Goal: Task Accomplishment & Management: Complete application form

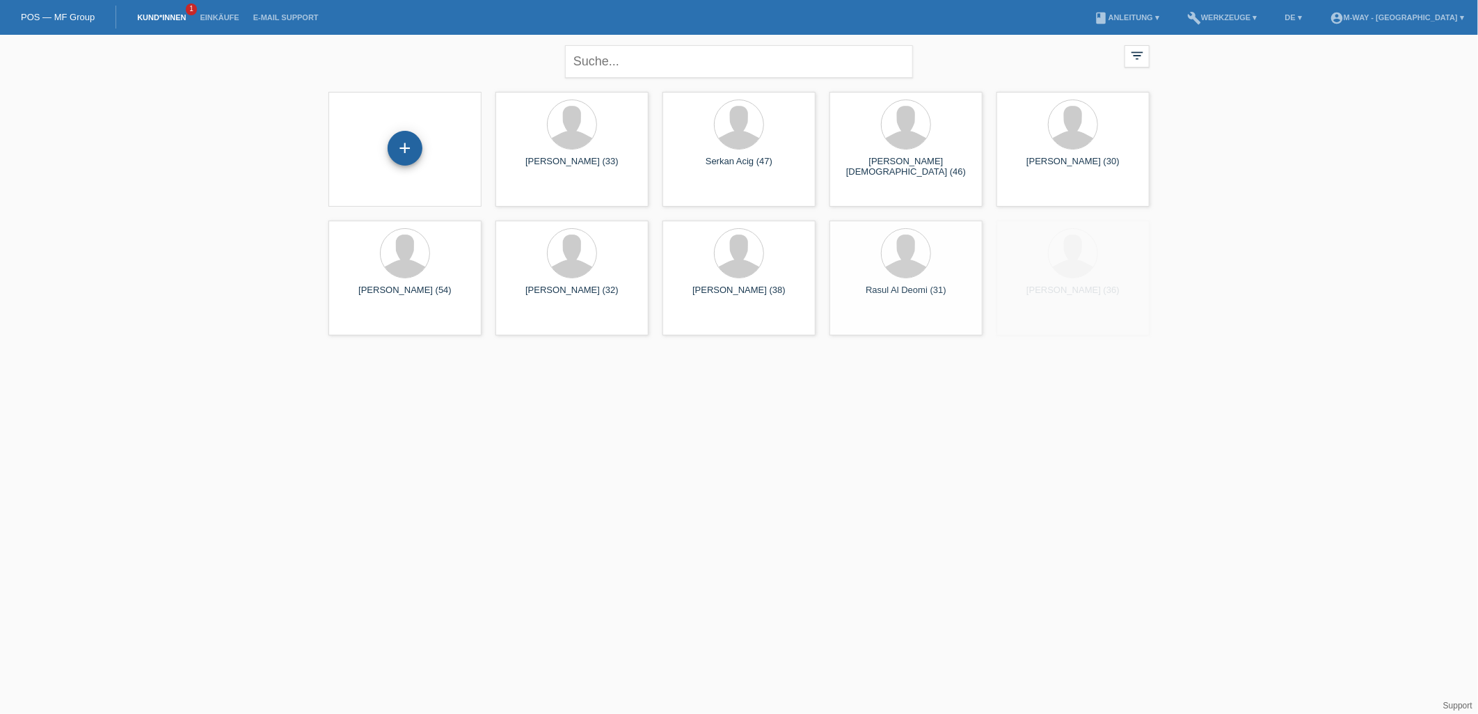
click at [394, 137] on div "+" at bounding box center [405, 148] width 35 height 35
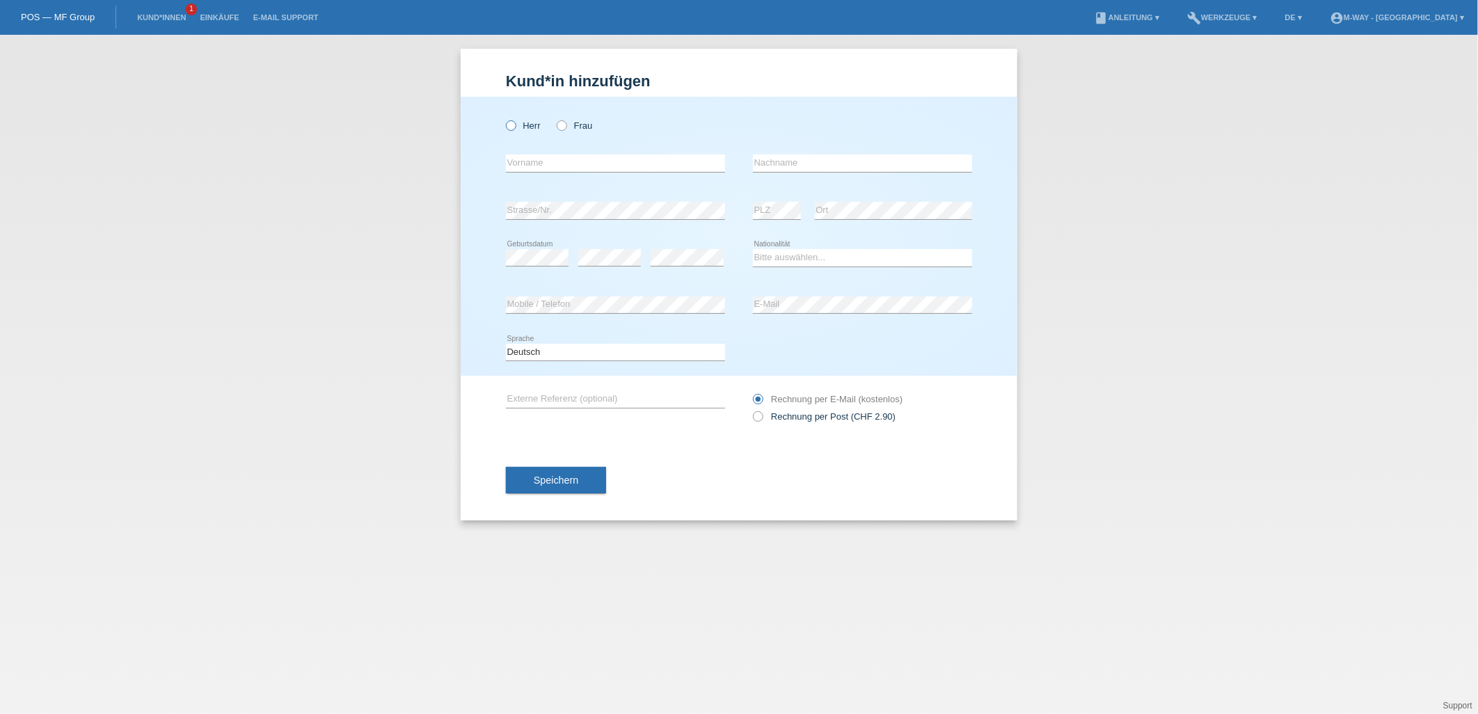
click at [504, 118] on icon at bounding box center [504, 118] width 0 height 0
click at [515, 123] on input "Herr" at bounding box center [510, 124] width 9 height 9
radio input "true"
click at [566, 117] on div "Herr Frau" at bounding box center [615, 125] width 219 height 29
click at [555, 118] on icon at bounding box center [555, 118] width 0 height 0
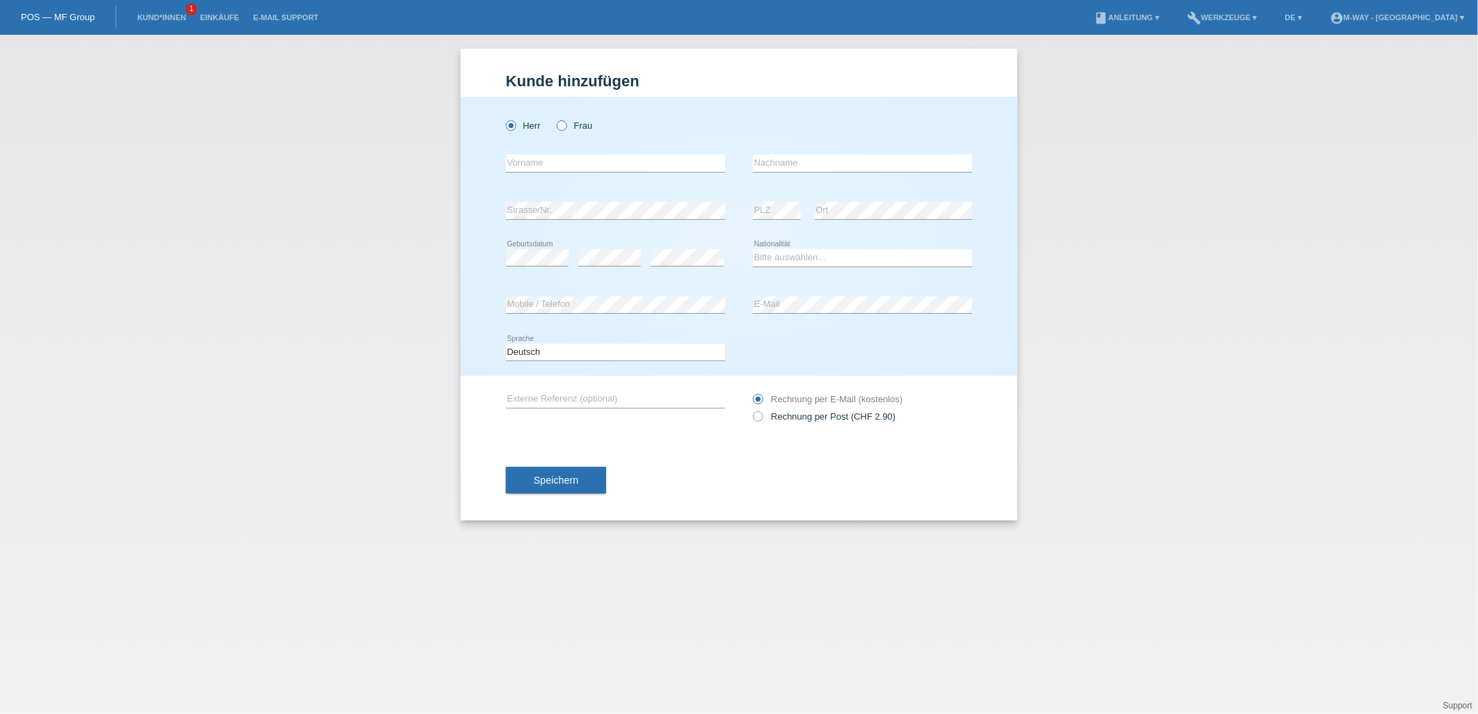
click at [562, 127] on input "Frau" at bounding box center [561, 124] width 9 height 9
radio input "true"
click at [569, 161] on input "text" at bounding box center [615, 162] width 219 height 17
type input "Semire"
click at [826, 164] on input "text" at bounding box center [862, 162] width 219 height 17
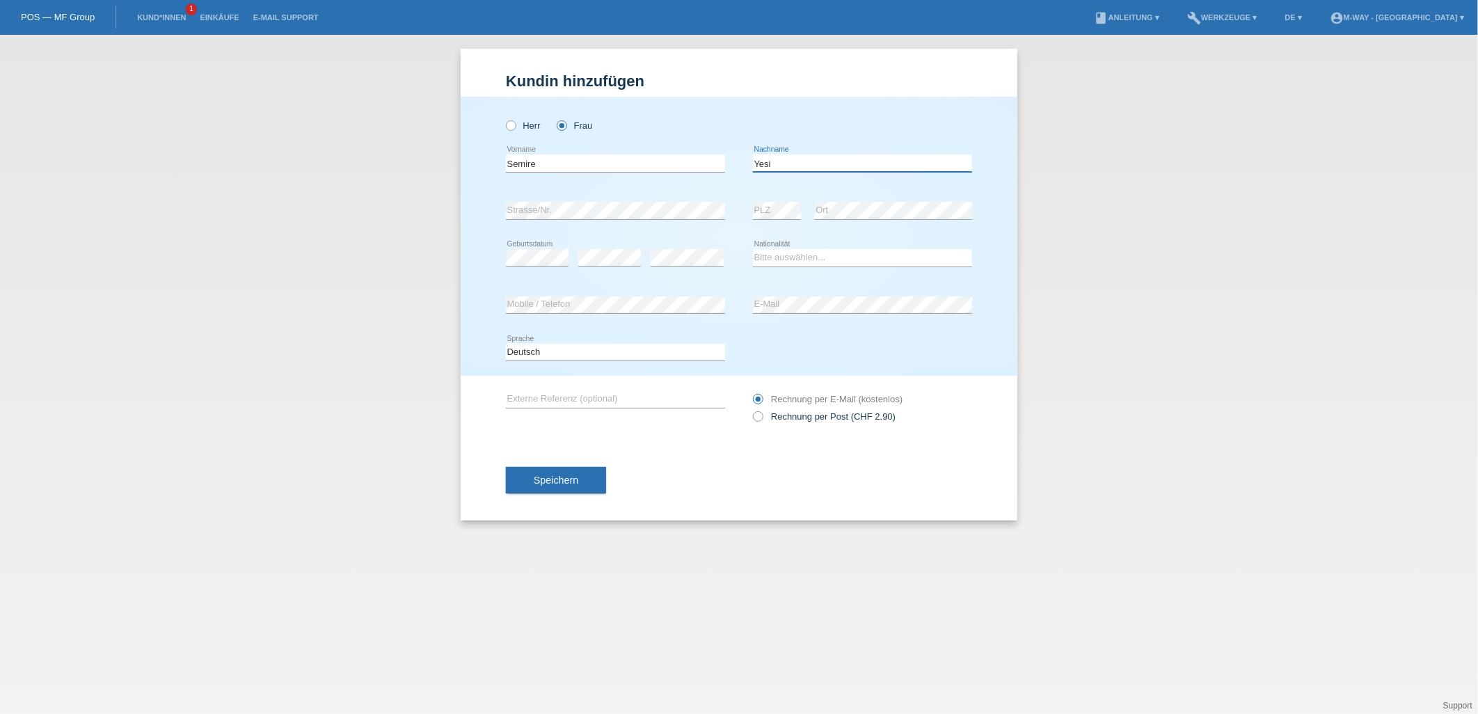
type input "Yesildag"
click at [795, 257] on select "Bitte auswählen... Schweiz Deutschland Liechtenstein Österreich ------------ Af…" at bounding box center [862, 257] width 219 height 17
select select "DE"
click at [753, 249] on select "Bitte auswählen... Schweiz Deutschland Liechtenstein Österreich ------------ Af…" at bounding box center [862, 257] width 219 height 17
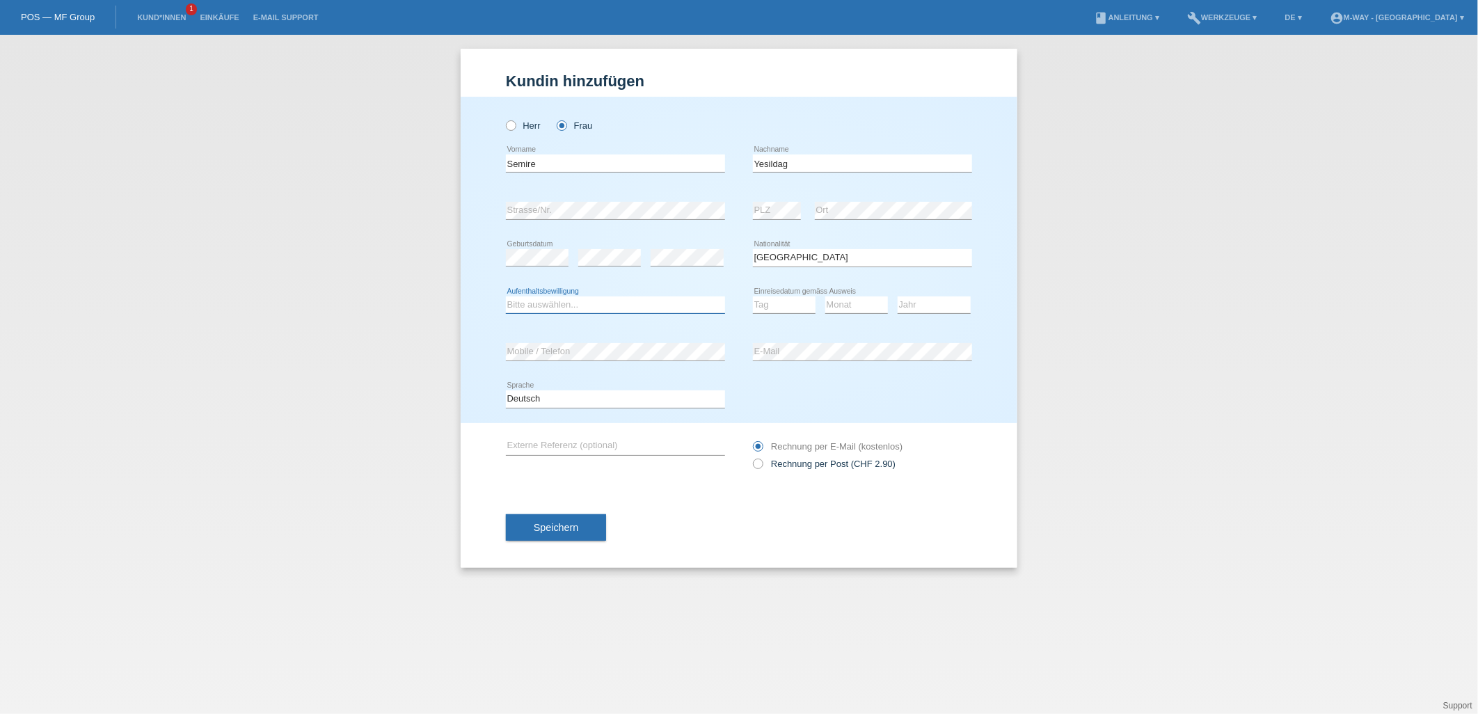
click at [552, 305] on select "Bitte auswählen... C B B - Flüchtlingsstatus Andere" at bounding box center [615, 304] width 219 height 17
select select "C"
click at [506, 296] on select "Bitte auswählen... C B B - Flüchtlingsstatus Andere" at bounding box center [615, 304] width 219 height 17
click at [787, 307] on select "Tag 01 02 03 04 05 06 07 08 09 10 11" at bounding box center [784, 304] width 63 height 17
click at [964, 405] on div "Deutsch Français Italiano English error Sprache" at bounding box center [739, 399] width 466 height 47
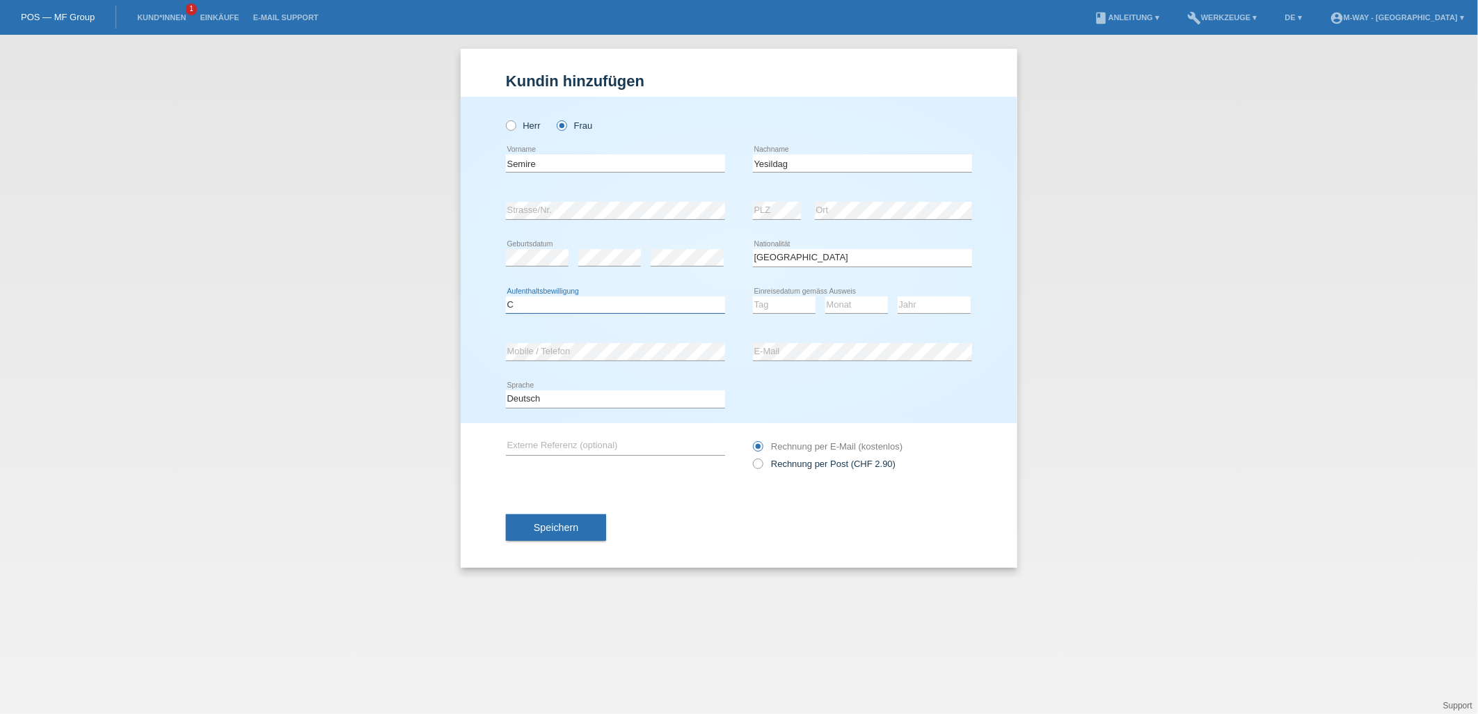
click at [696, 310] on select "Bitte auswählen... C B B - Flüchtlingsstatus Andere" at bounding box center [615, 304] width 219 height 17
click at [787, 306] on select "Tag 01 02 03 04 05 06 07 08 09 10 11" at bounding box center [784, 304] width 63 height 17
select select "05"
click at [753, 296] on select "Tag 01 02 03 04 05 06 07 08 09 10 11" at bounding box center [784, 304] width 63 height 17
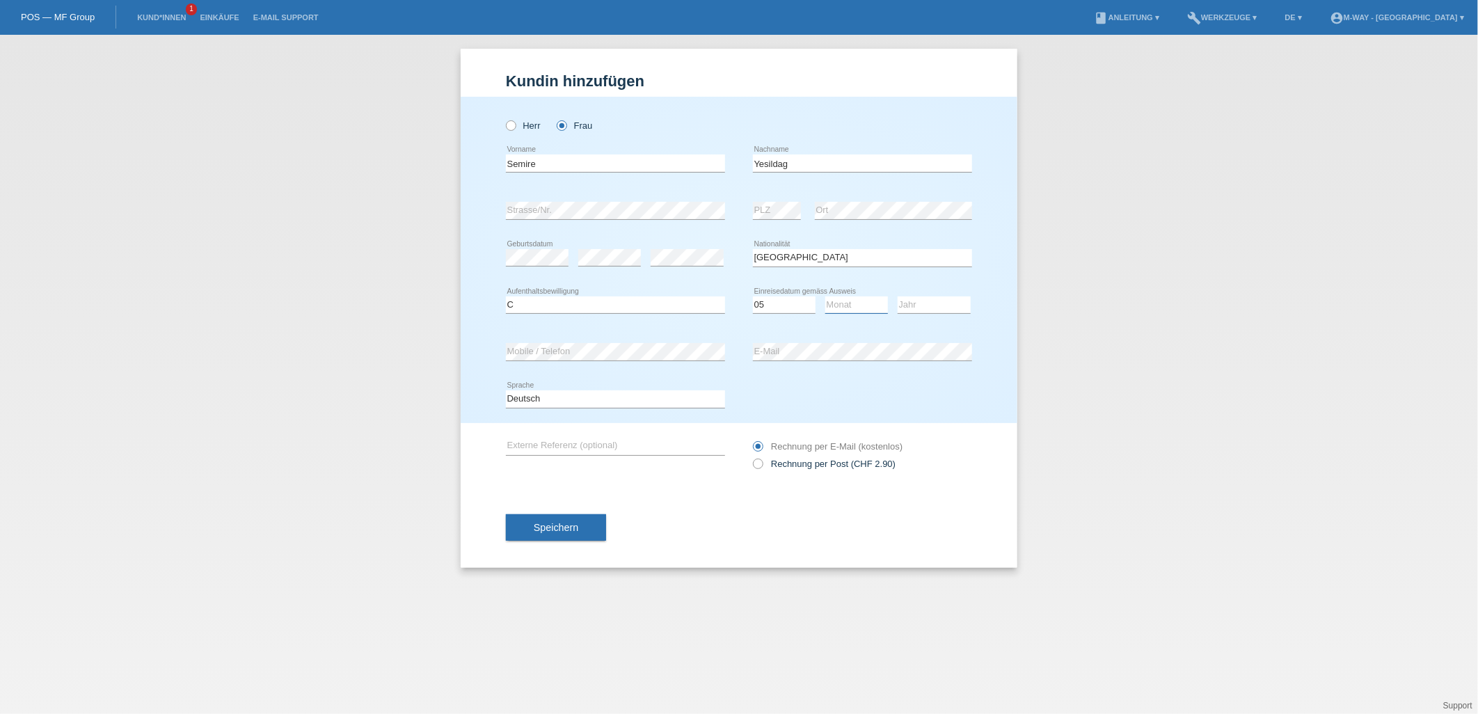
click at [868, 296] on select "Monat 01 02 03 04 05 06 07 08 09 10 11" at bounding box center [856, 304] width 63 height 17
select select "06"
click at [825, 296] on select "Monat 01 02 03 04 05 06 07 08 09 10 11" at bounding box center [856, 304] width 63 height 17
click at [954, 303] on select "Jahr 2025 2024 2023 2022 2021 2020 2019 2018 2017 2016 2015 2014 2013 2012 2011…" at bounding box center [934, 304] width 73 height 17
select select "2017"
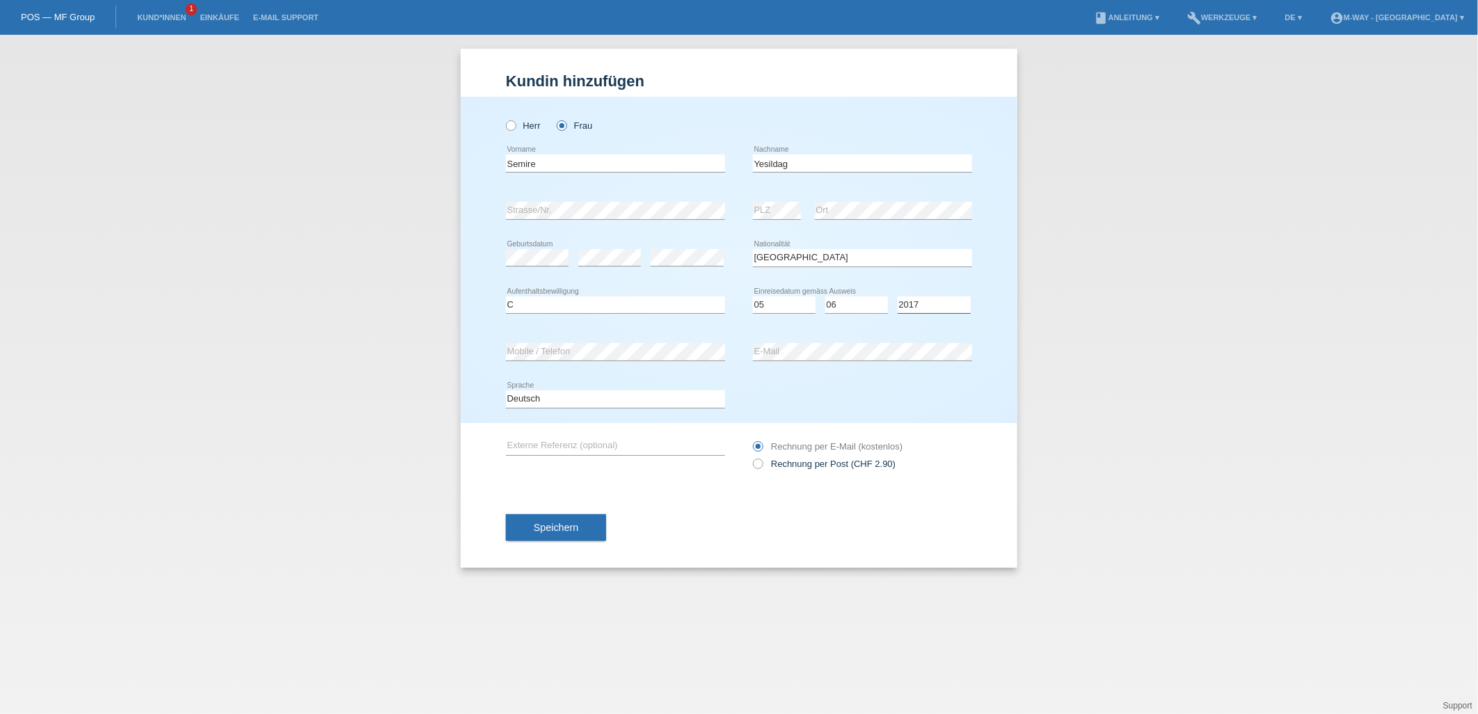
click at [898, 296] on select "Jahr 2025 2024 2023 2022 2021 2020 2019 2018 2017 2016 2015 2014 2013 2012 2011…" at bounding box center [934, 304] width 73 height 17
click at [576, 523] on span "Speichern" at bounding box center [556, 527] width 45 height 11
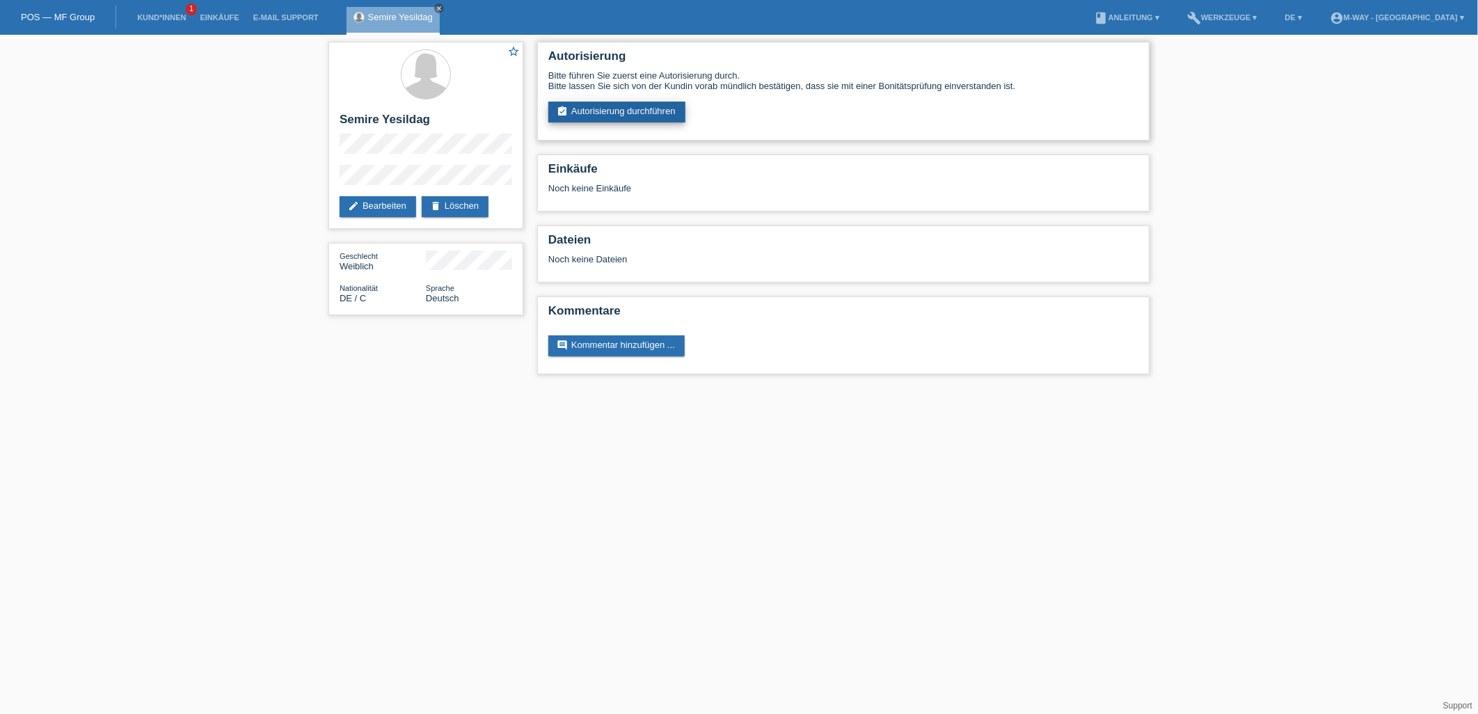
click at [614, 116] on link "assignment_turned_in Autorisierung durchführen" at bounding box center [616, 112] width 137 height 21
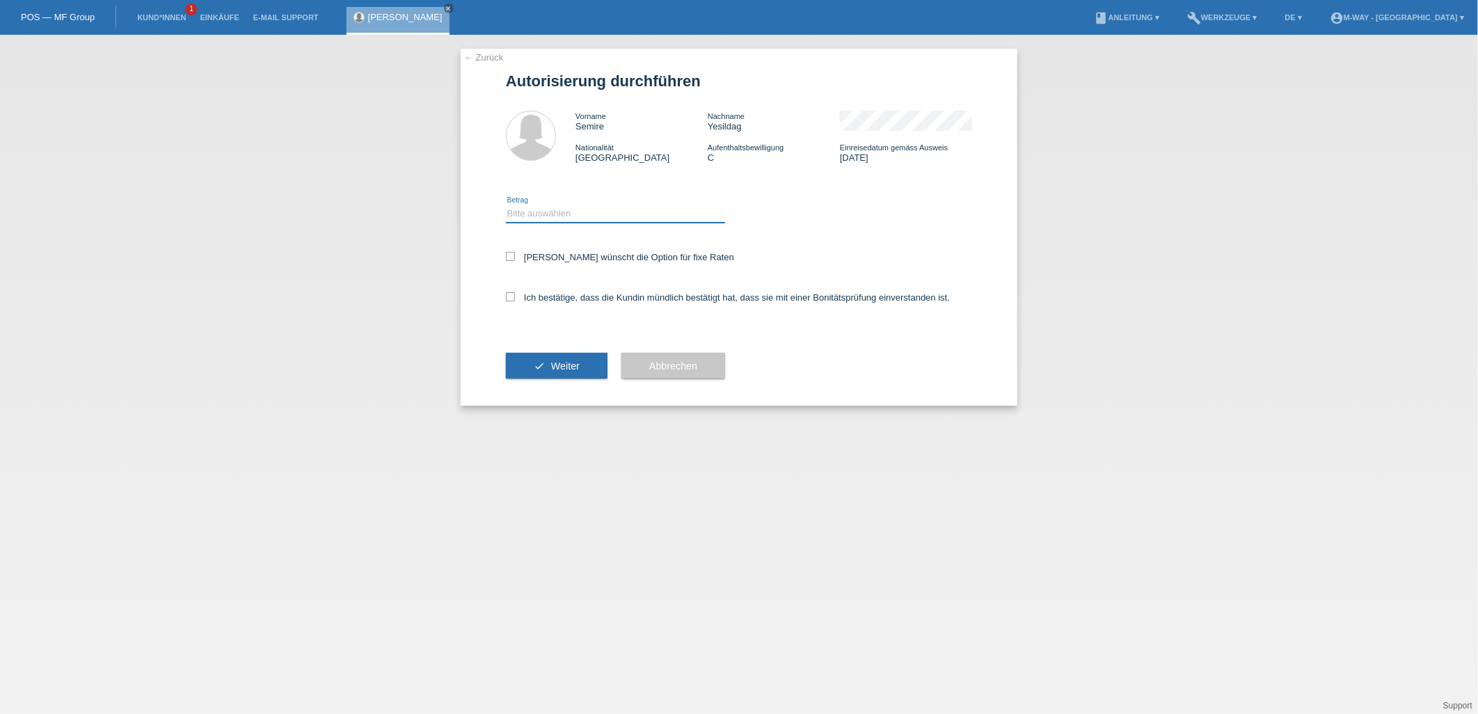
click at [645, 212] on select "Bitte auswählen CHF 1.00 - CHF 499.00 CHF 500.00 - CHF 1'999.00 CHF 2'000.00 - …" at bounding box center [615, 213] width 219 height 17
select select "2"
click at [506, 205] on select "Bitte auswählen CHF 1.00 - CHF 499.00 CHF 500.00 - CHF 1'999.00 CHF 2'000.00 - …" at bounding box center [615, 213] width 219 height 17
click at [500, 289] on div "← Zurück Autorisierung durchführen Vorname Semire Nachname Yesildag Nationalitä…" at bounding box center [739, 227] width 557 height 357
click at [508, 292] on icon at bounding box center [510, 296] width 9 height 9
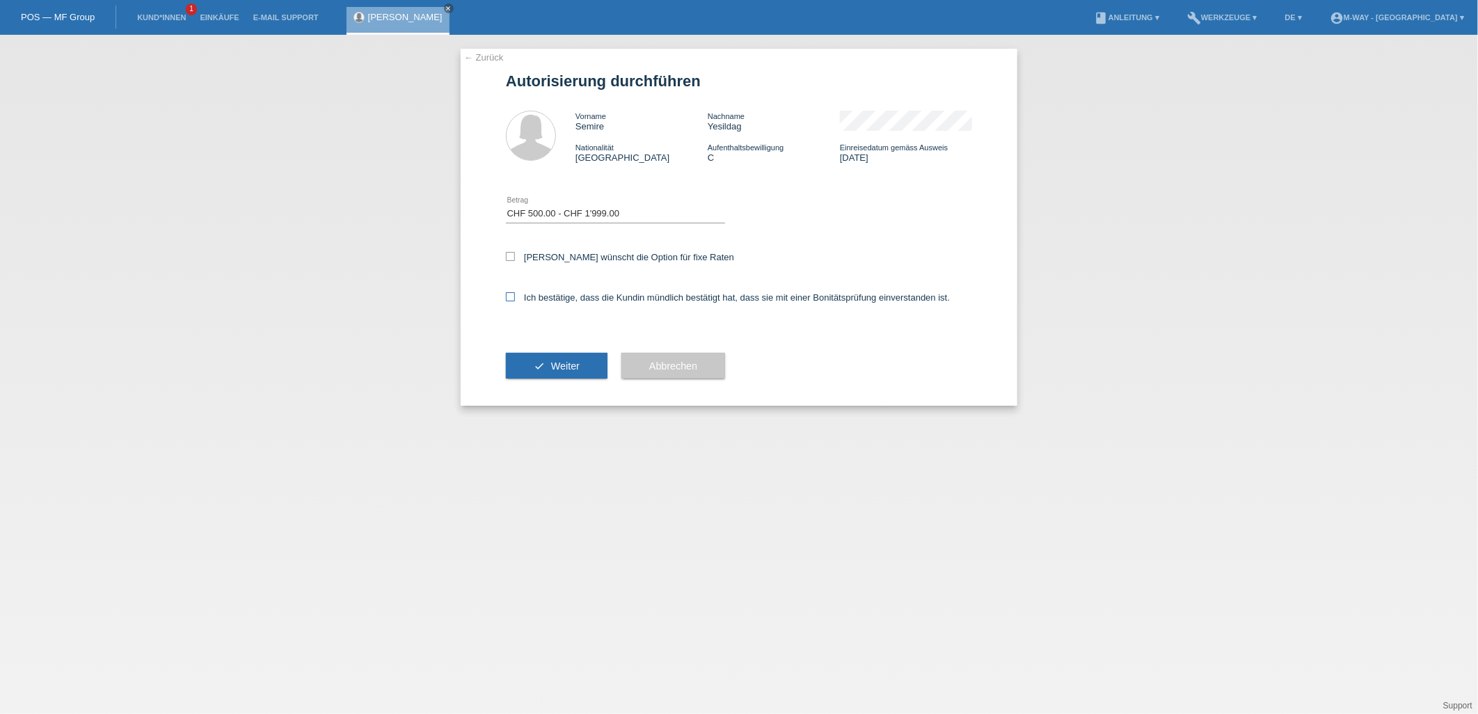
click at [508, 292] on input "Ich bestätige, dass die Kundin mündlich bestätigt hat, dass sie mit einer Bonit…" at bounding box center [510, 296] width 9 height 9
checkbox input "true"
click at [503, 253] on div "← Zurück Autorisierung durchführen Vorname Semire Nachname Yesildag Nationalitä…" at bounding box center [739, 227] width 557 height 357
click at [512, 256] on icon at bounding box center [510, 256] width 9 height 9
click at [512, 256] on input "[PERSON_NAME] wünscht die Option für fixe Raten" at bounding box center [510, 256] width 9 height 9
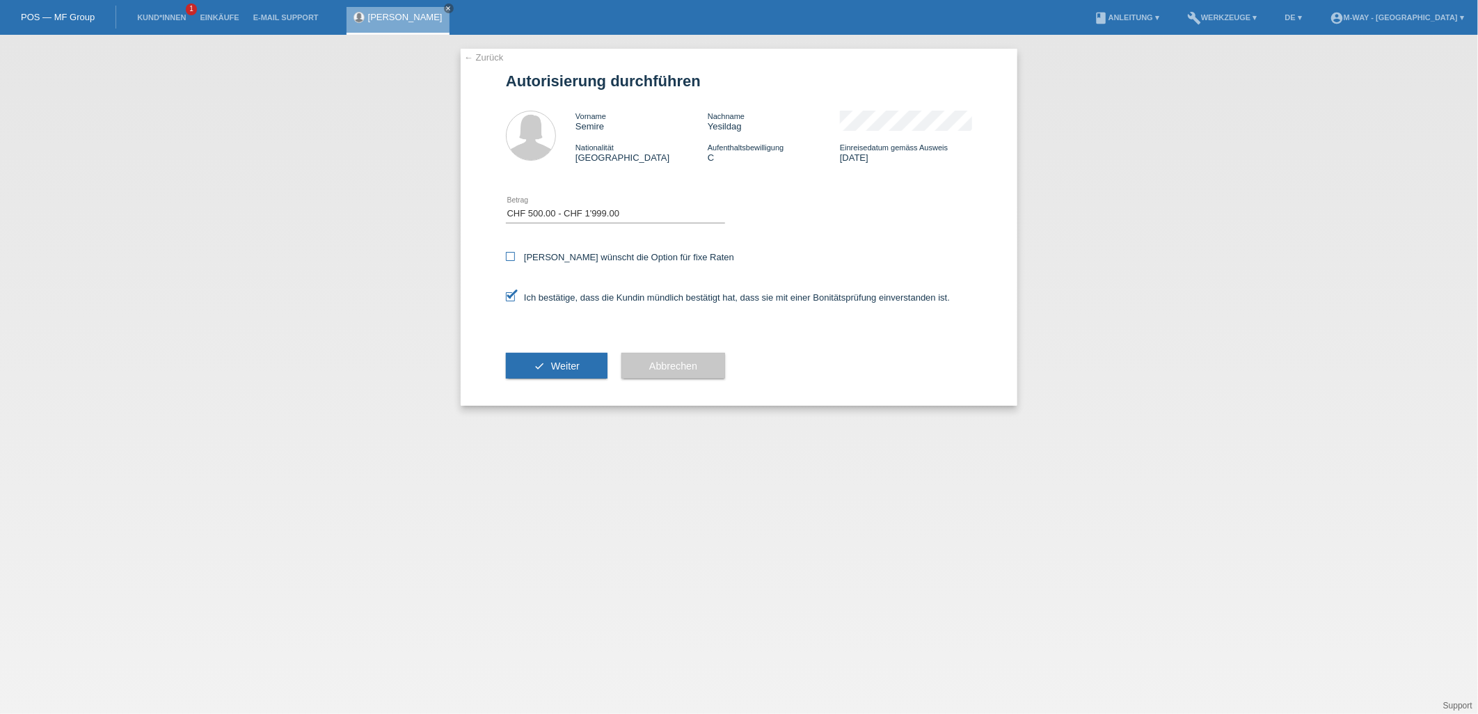
checkbox input "true"
click at [552, 367] on span "Weiter" at bounding box center [565, 365] width 29 height 11
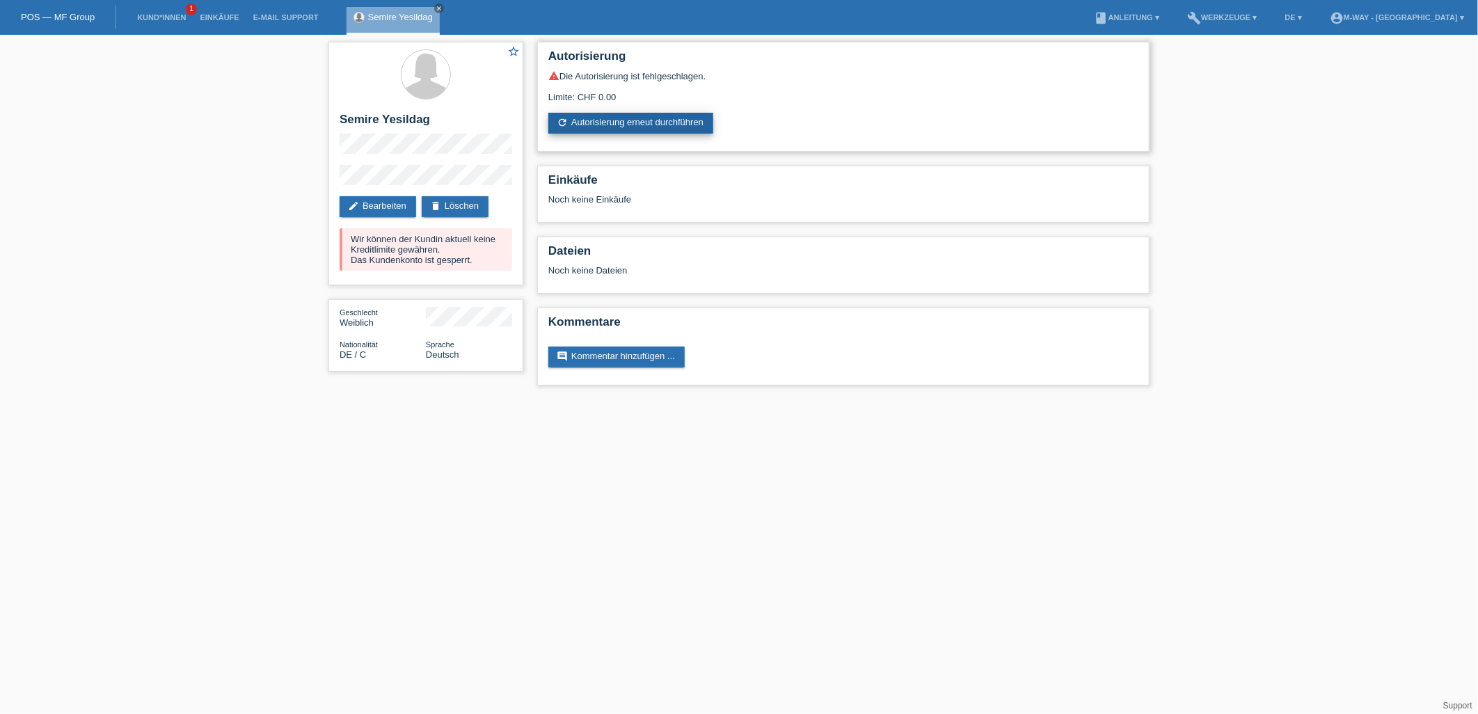
click at [671, 124] on link "refresh Autorisierung erneut durchführen" at bounding box center [630, 123] width 165 height 21
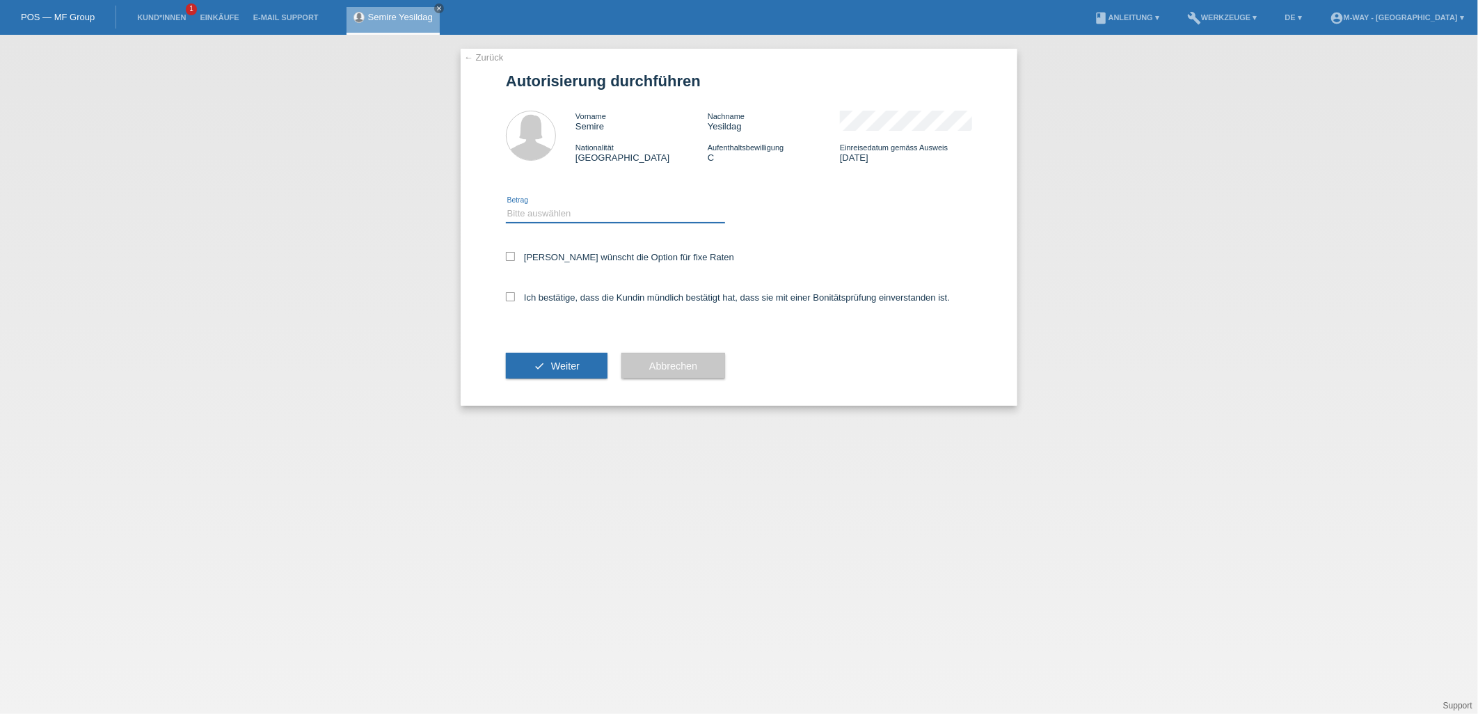
click at [606, 209] on select "Bitte auswählen CHF 1.00 - CHF 499.00 CHF 500.00 - CHF 1'999.00 CHF 2'000.00 - …" at bounding box center [615, 213] width 219 height 17
select select "2"
click at [506, 205] on select "Bitte auswählen CHF 1.00 - CHF 499.00 CHF 500.00 - CHF 1'999.00 CHF 2'000.00 - …" at bounding box center [615, 213] width 219 height 17
click at [509, 260] on icon at bounding box center [510, 256] width 9 height 9
click at [509, 260] on input "[PERSON_NAME] wünscht die Option für fixe Raten" at bounding box center [510, 256] width 9 height 9
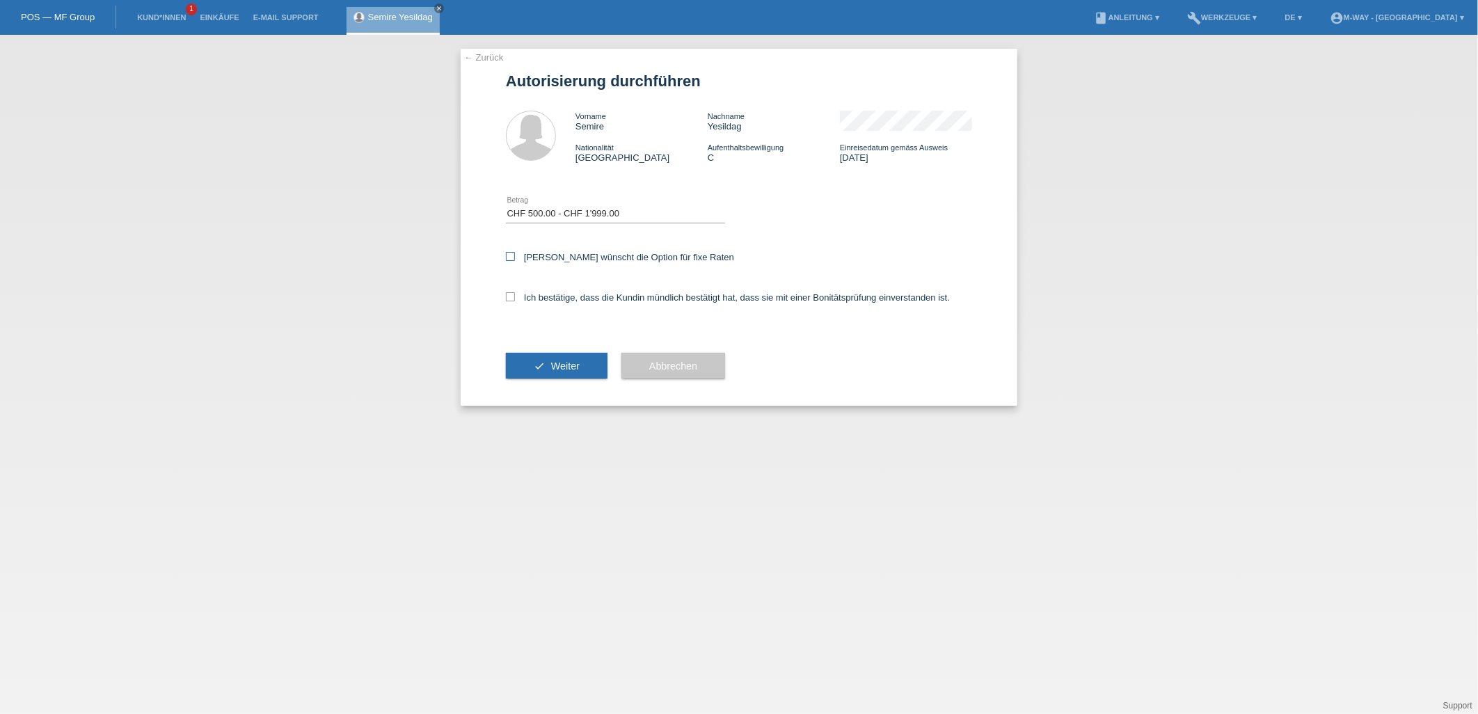
checkbox input "true"
click at [506, 292] on label "Ich bestätige, dass die Kundin mündlich bestätigt hat, dass sie mit einer Bonit…" at bounding box center [728, 297] width 444 height 10
click at [506, 292] on input "Ich bestätige, dass die Kundin mündlich bestätigt hat, dass sie mit einer Bonit…" at bounding box center [510, 296] width 9 height 9
click at [511, 296] on icon at bounding box center [510, 296] width 9 height 9
click at [511, 296] on input "Ich bestätige, dass die Kundin mündlich bestätigt hat, dass sie mit einer Bonit…" at bounding box center [510, 296] width 9 height 9
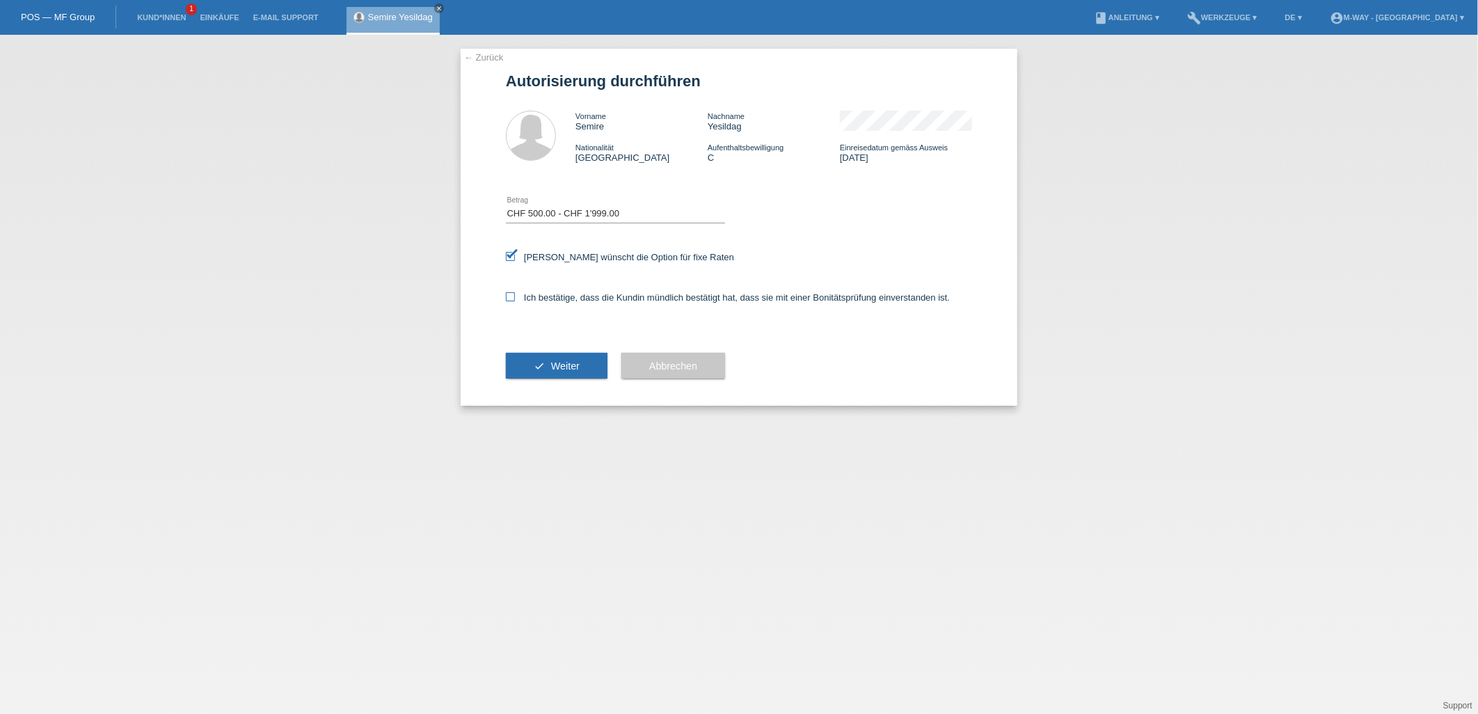
click at [516, 294] on label "Ich bestätige, dass die Kundin mündlich bestätigt hat, dass sie mit einer Bonit…" at bounding box center [728, 297] width 444 height 10
click at [515, 294] on input "Ich bestätige, dass die Kundin mündlich bestätigt hat, dass sie mit einer Bonit…" at bounding box center [510, 296] width 9 height 9
checkbox input "true"
click at [582, 360] on button "check Weiter" at bounding box center [557, 366] width 102 height 26
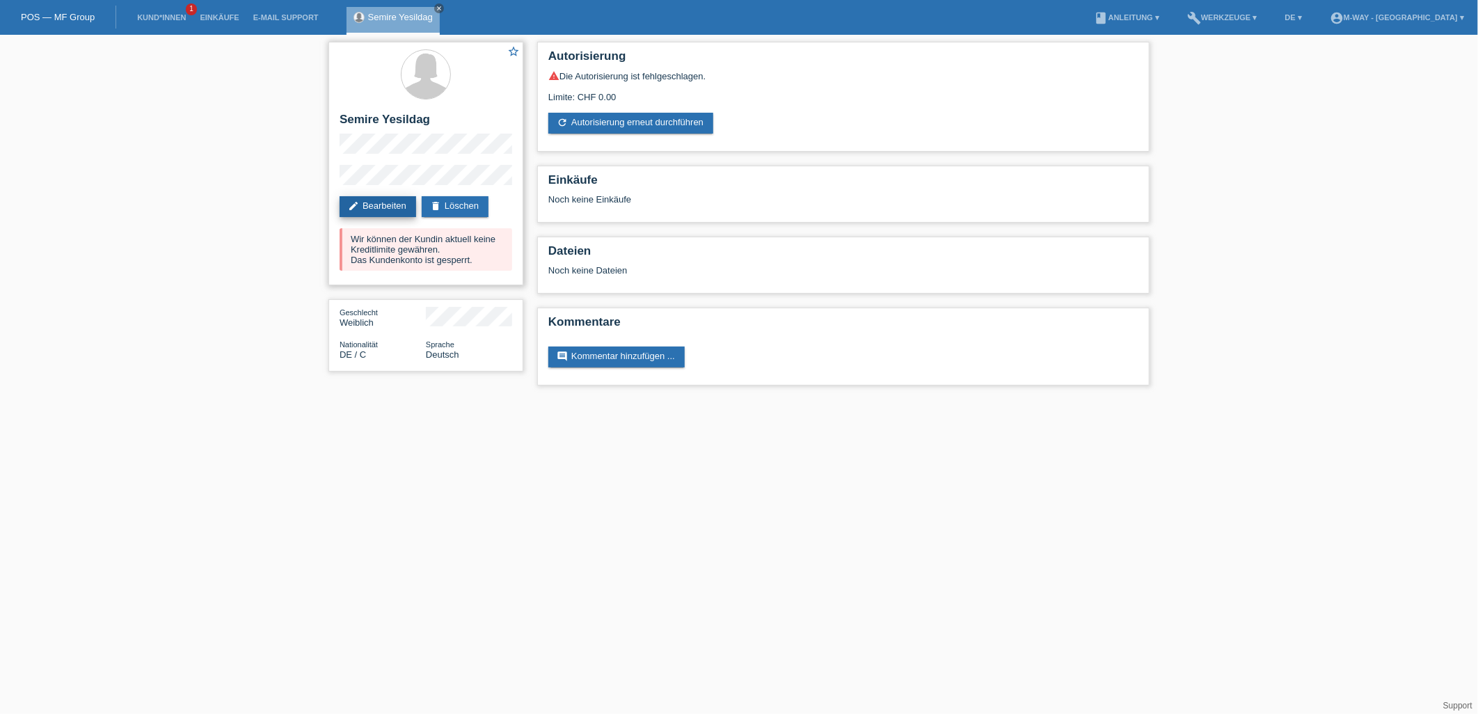
click at [392, 202] on link "edit Bearbeiten" at bounding box center [378, 206] width 77 height 21
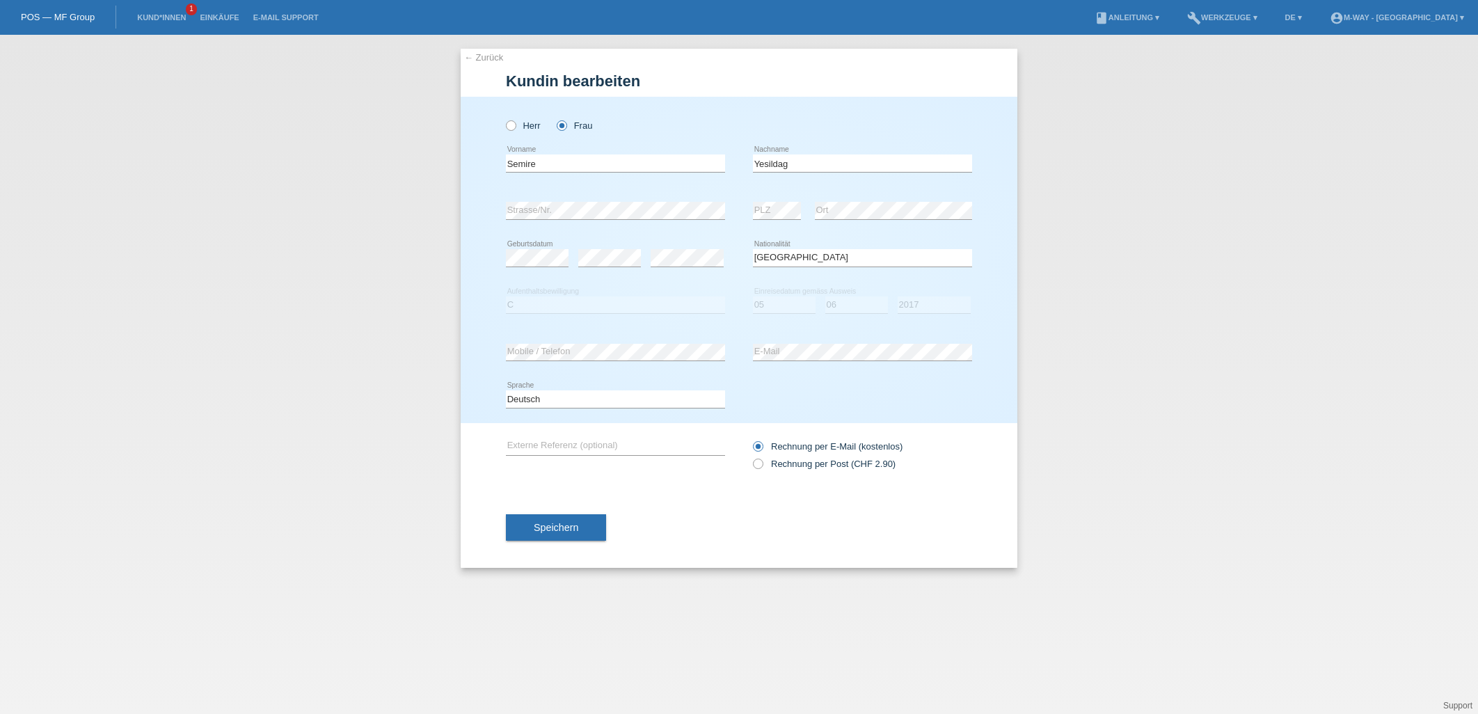
select select "DE"
select select "C"
select select "05"
select select "06"
select select "2017"
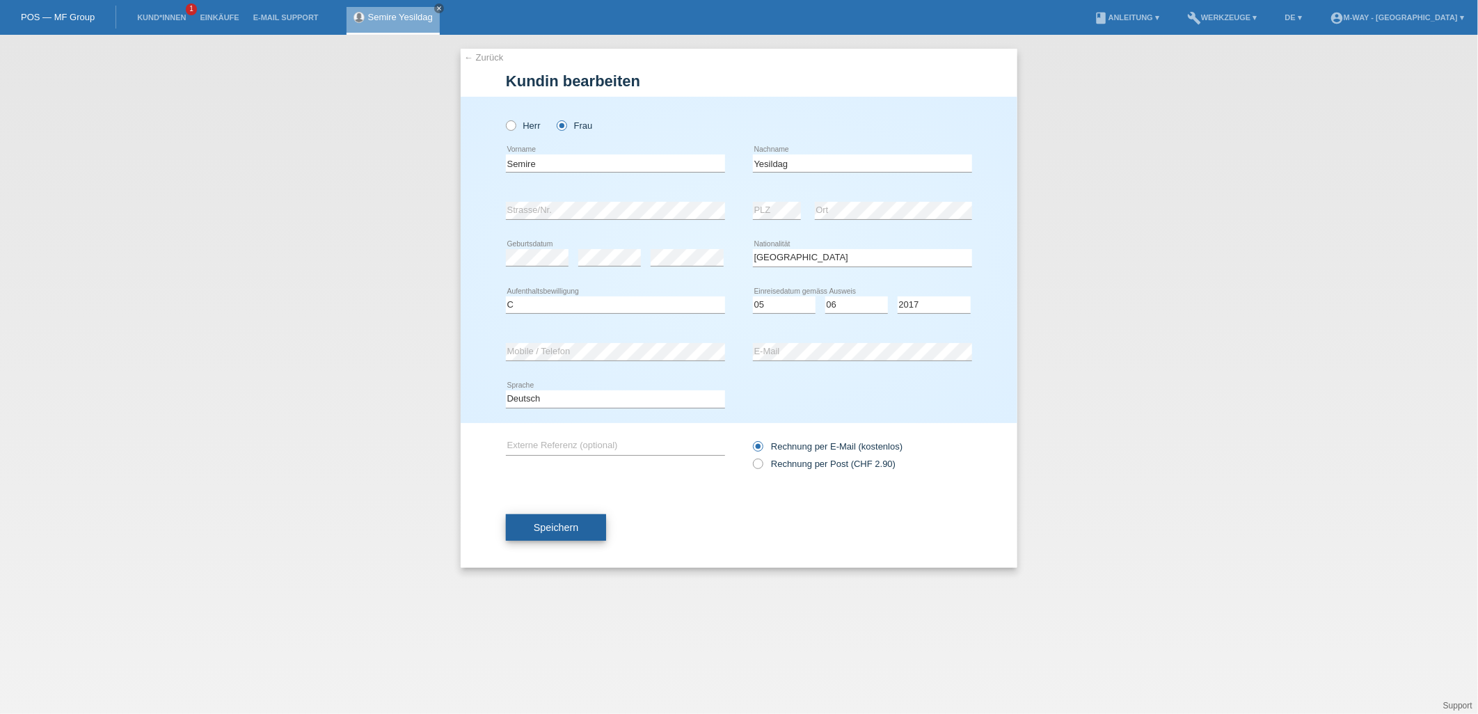
click at [586, 525] on button "Speichern" at bounding box center [556, 527] width 100 height 26
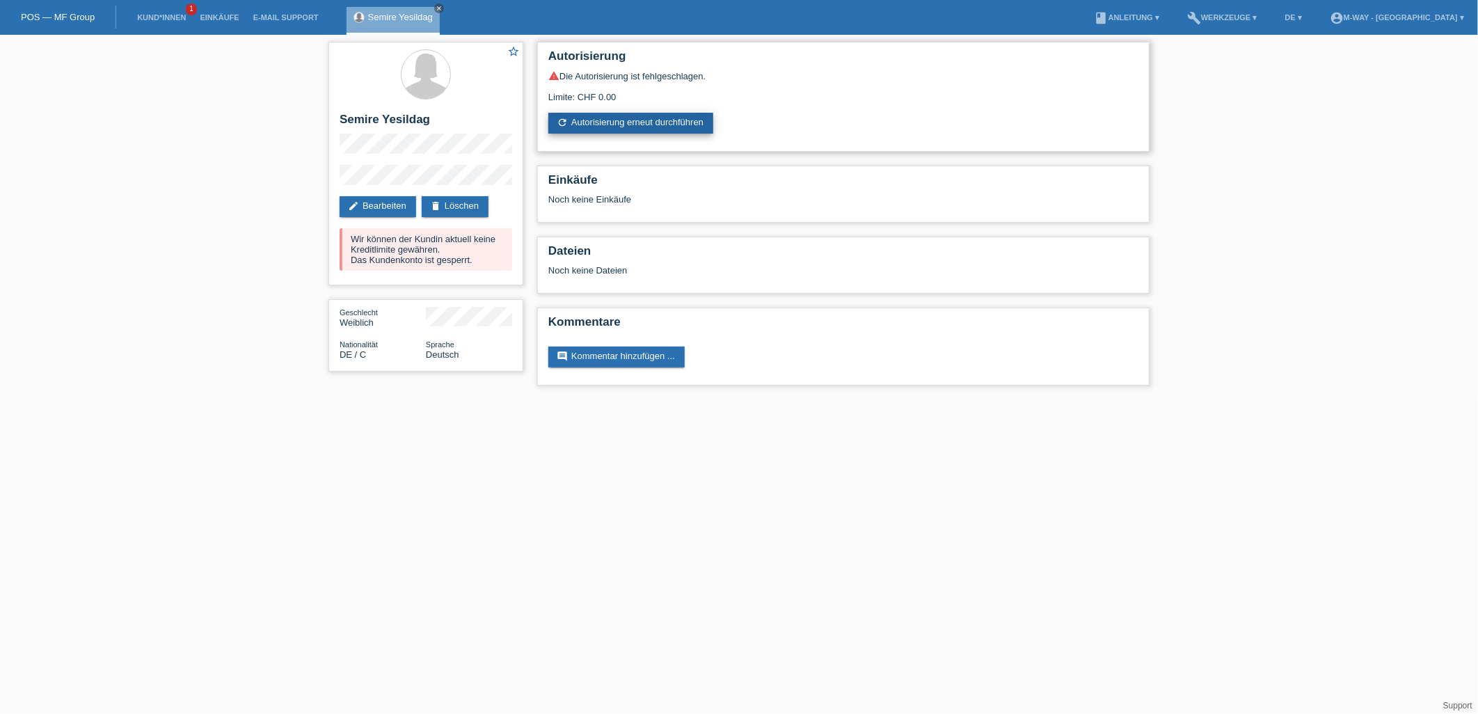
click at [575, 122] on link "refresh Autorisierung erneut durchführen" at bounding box center [630, 123] width 165 height 21
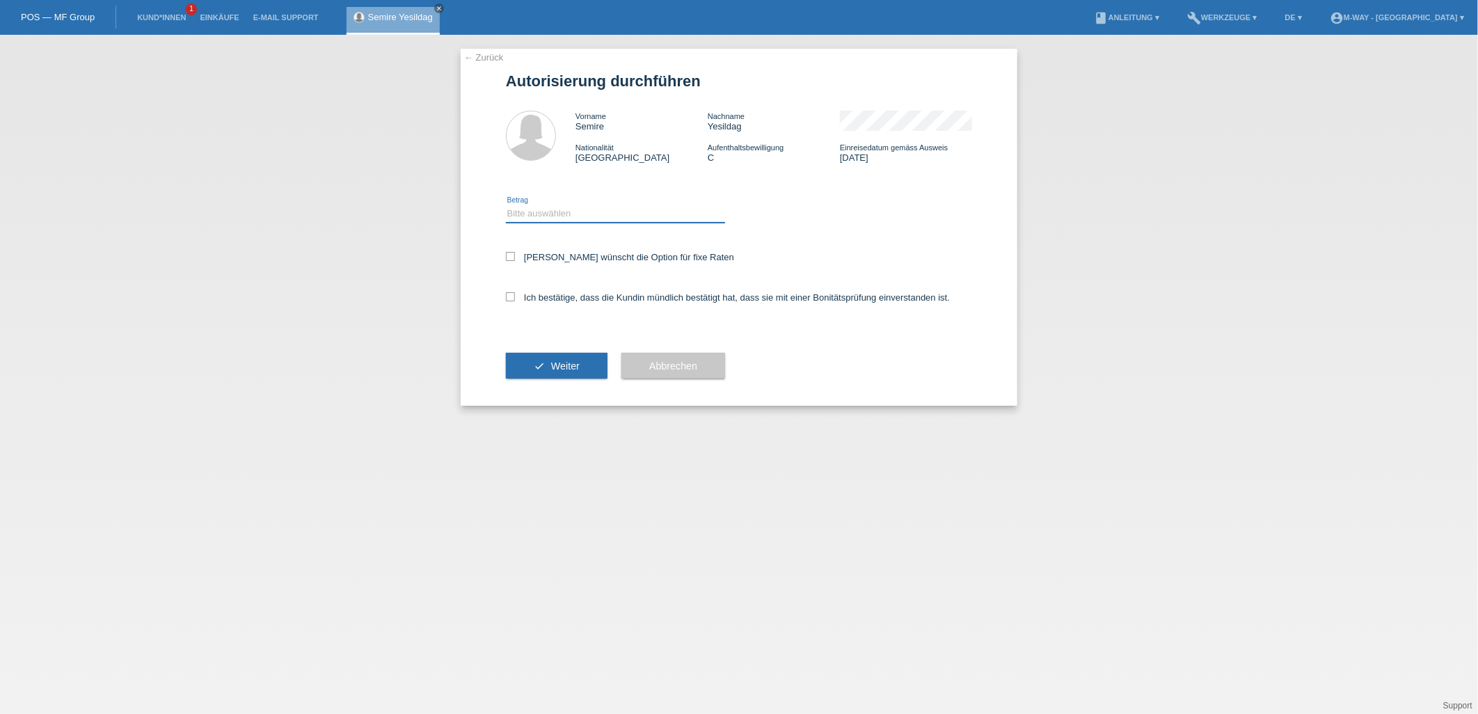
click at [595, 216] on select "Bitte auswählen CHF 1.00 - CHF 499.00 CHF 500.00 - CHF 1'999.00 CHF 2'000.00 - …" at bounding box center [615, 213] width 219 height 17
select select "2"
click at [506, 205] on select "Bitte auswählen CHF 1.00 - CHF 499.00 CHF 500.00 - CHF 1'999.00 CHF 2'000.00 - …" at bounding box center [615, 213] width 219 height 17
click at [544, 249] on div "[PERSON_NAME] wünscht die Option für fixe Raten" at bounding box center [739, 258] width 466 height 40
click at [516, 252] on label "[PERSON_NAME] wünscht die Option für fixe Raten" at bounding box center [620, 257] width 228 height 10
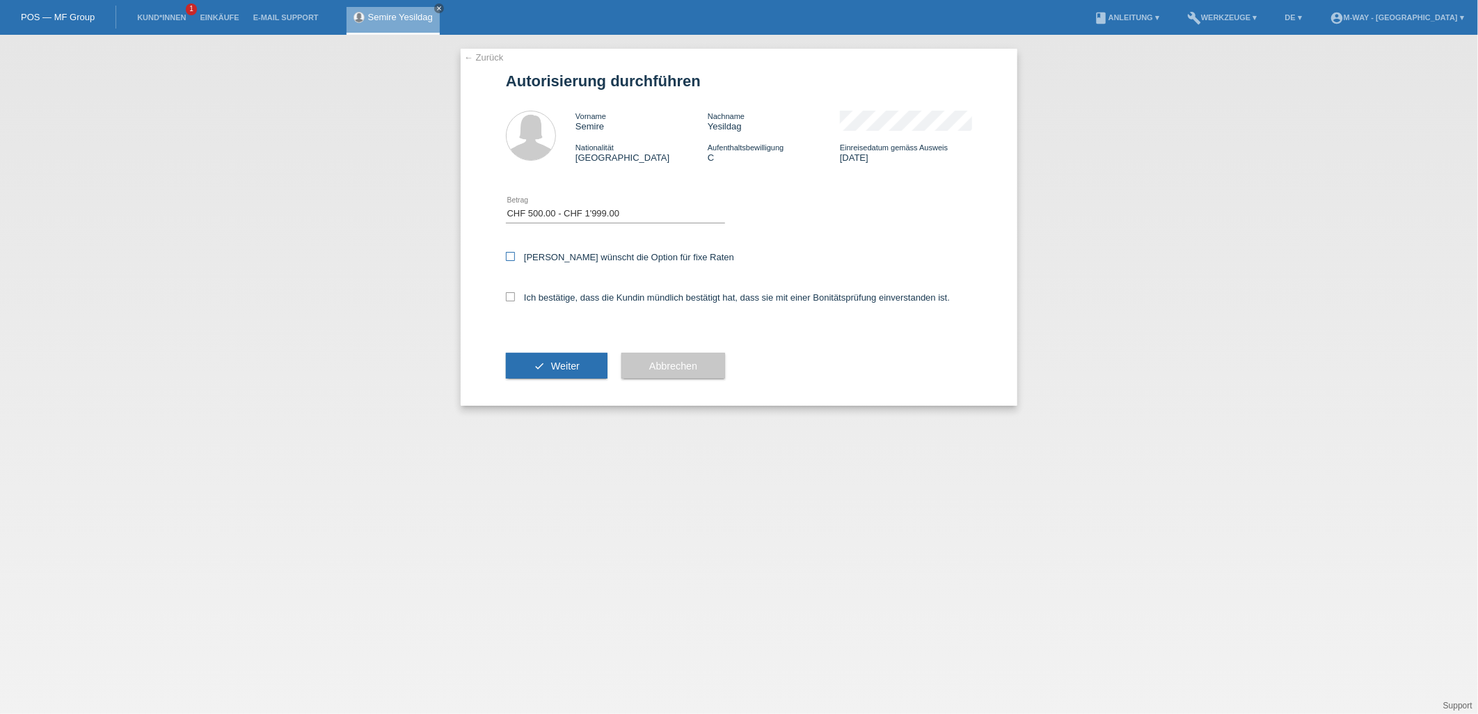
click at [515, 252] on input "[PERSON_NAME] wünscht die Option für fixe Raten" at bounding box center [510, 256] width 9 height 9
checkbox input "true"
click at [516, 287] on div "Ich bestätige, dass die Kundin mündlich bestätigt hat, dass sie mit einer Bonit…" at bounding box center [739, 301] width 466 height 47
click at [516, 289] on div "Ich bestätige, dass die Kundin mündlich bestätigt hat, dass sie mit einer Bonit…" at bounding box center [739, 301] width 466 height 47
click at [511, 294] on icon at bounding box center [510, 296] width 9 height 9
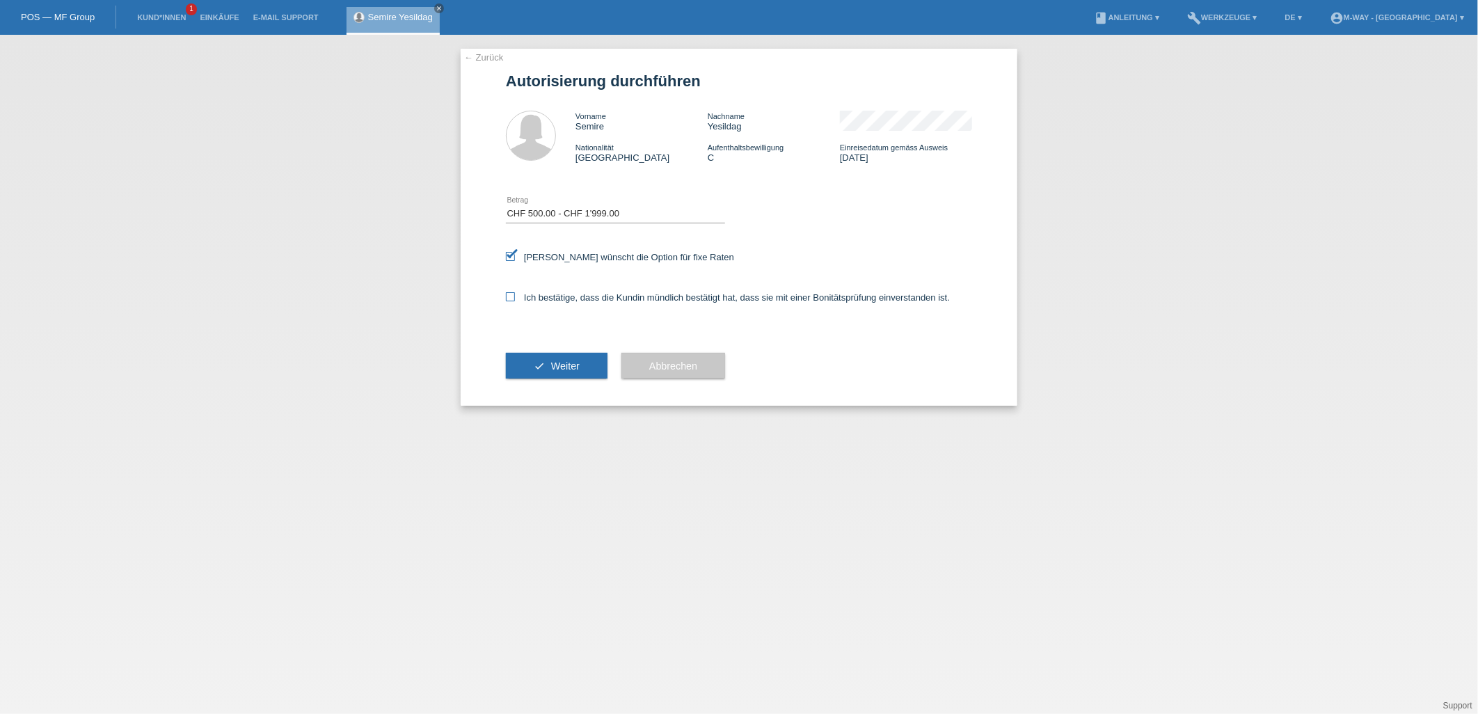
click at [511, 294] on input "Ich bestätige, dass die Kundin mündlich bestätigt hat, dass sie mit einer Bonit…" at bounding box center [510, 296] width 9 height 9
checkbox input "true"
click at [546, 369] on button "check Weiter" at bounding box center [557, 366] width 102 height 26
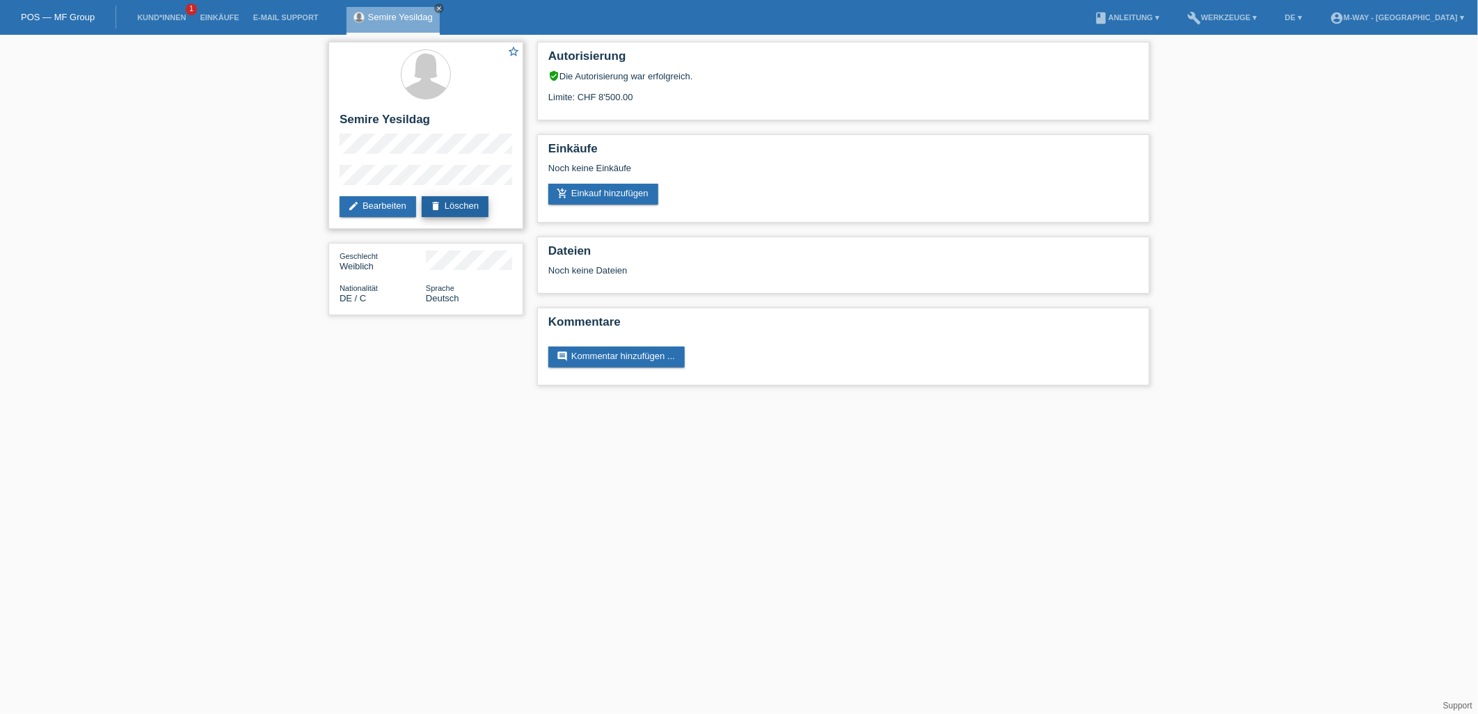
click at [461, 198] on link "delete Löschen" at bounding box center [455, 206] width 67 height 21
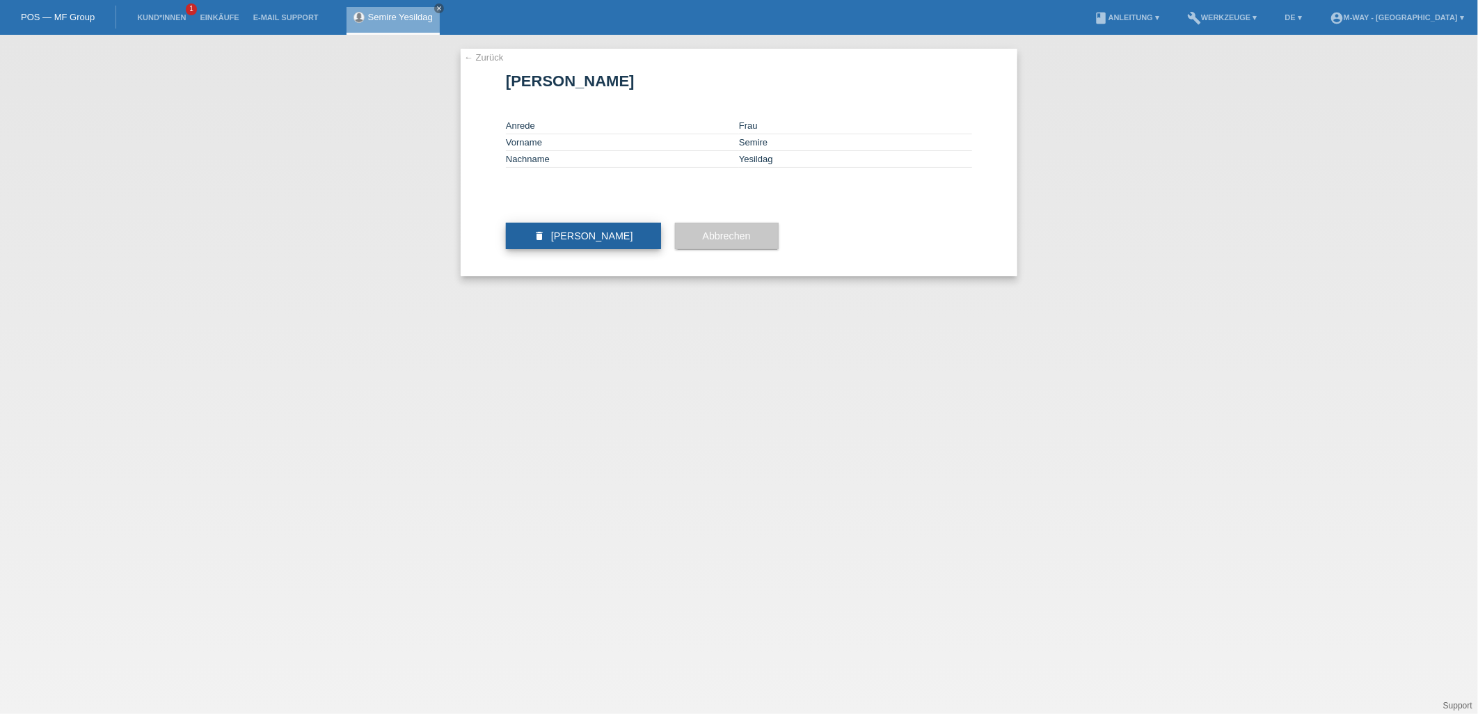
click at [628, 249] on button "delete [PERSON_NAME]" at bounding box center [583, 236] width 155 height 26
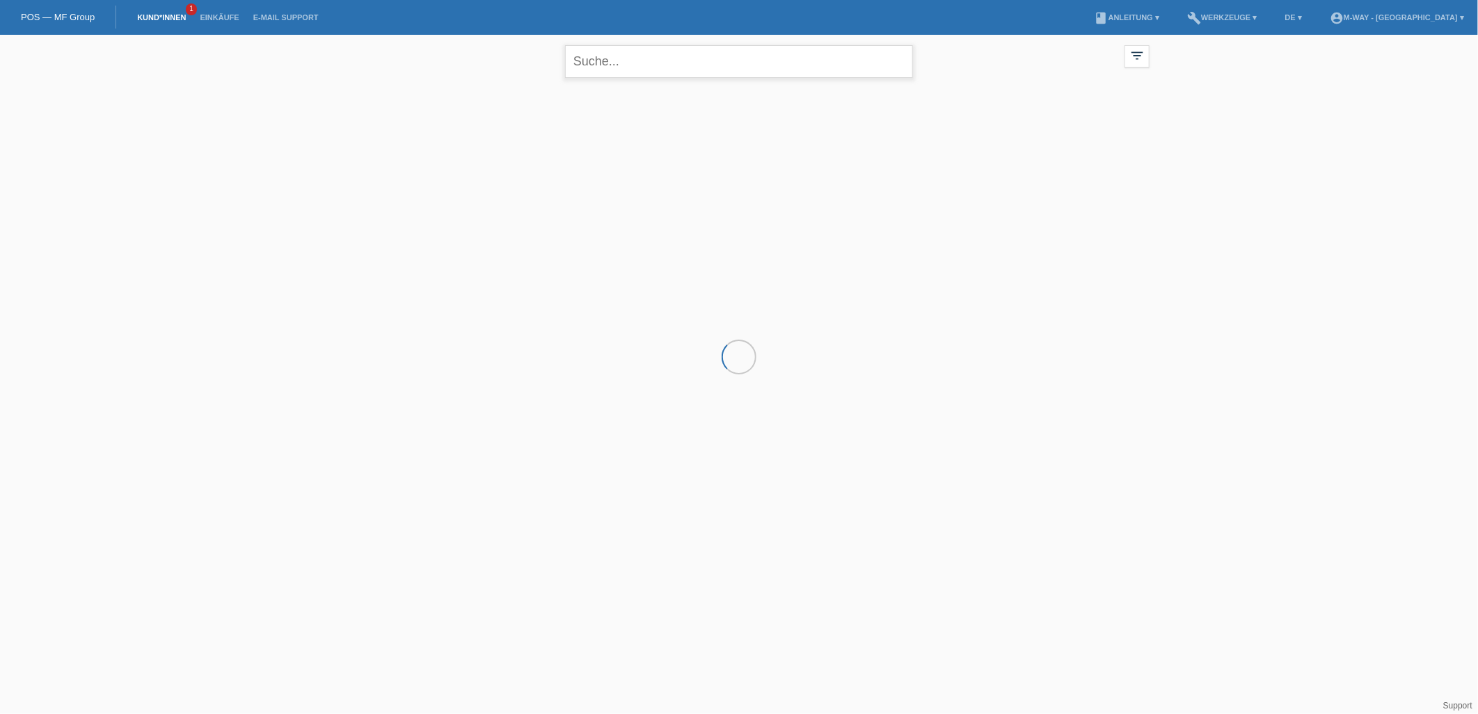
click at [606, 75] on input "text" at bounding box center [739, 61] width 348 height 33
